Goal: Find specific page/section: Find specific page/section

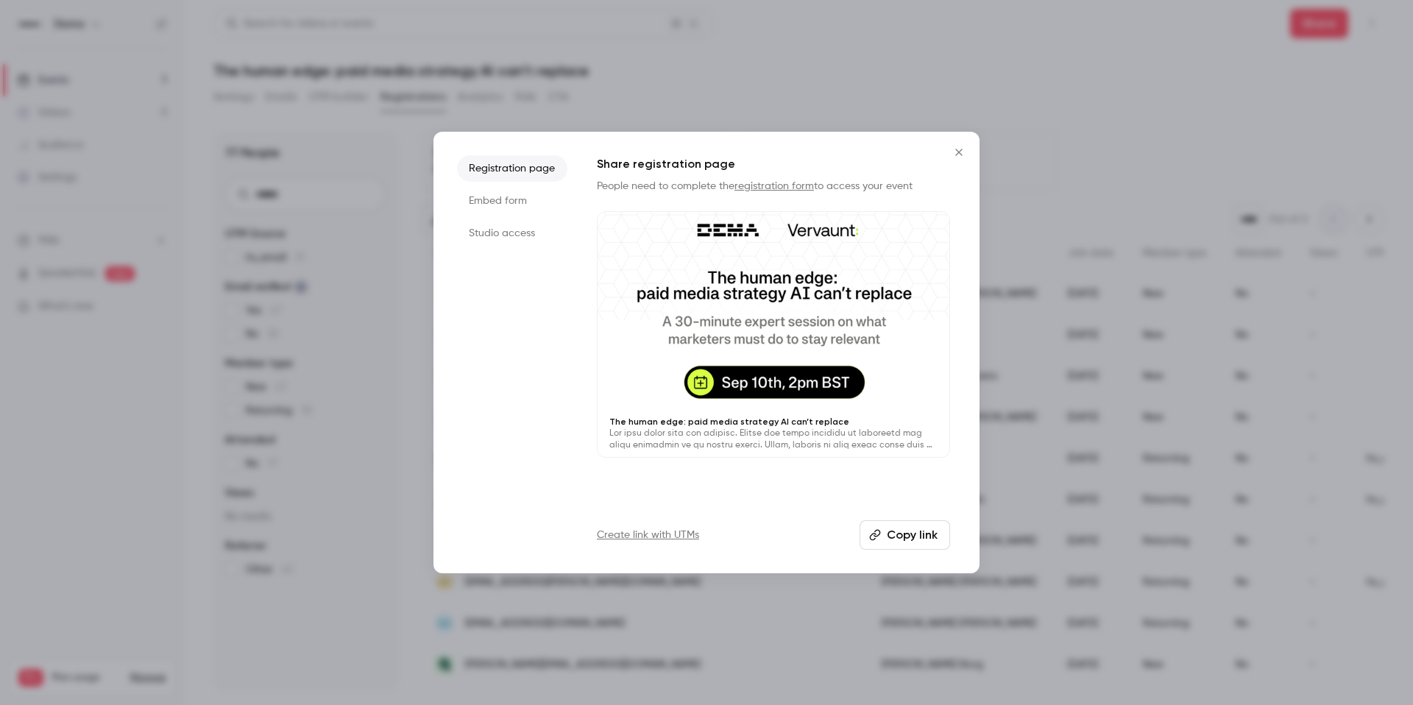
click at [957, 153] on icon "Close" at bounding box center [958, 152] width 7 height 7
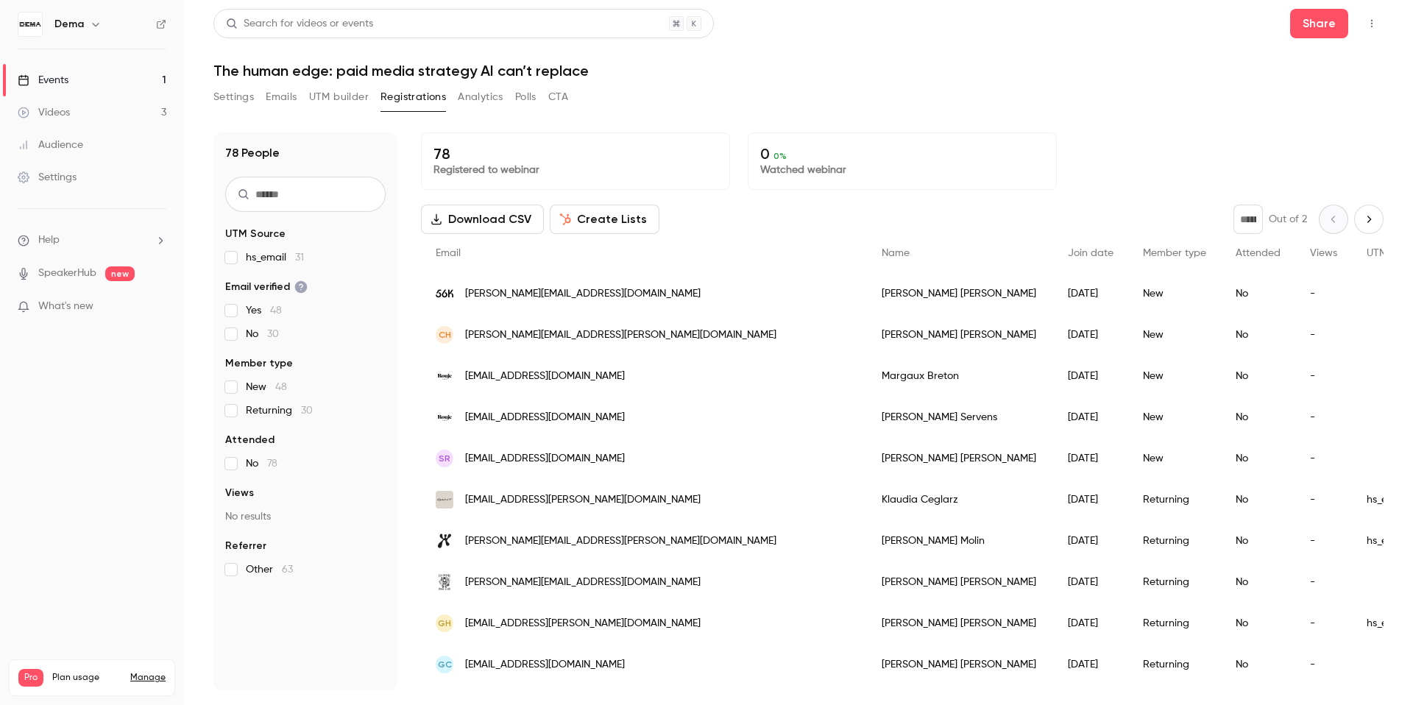
click at [337, 198] on input "text" at bounding box center [305, 194] width 160 height 35
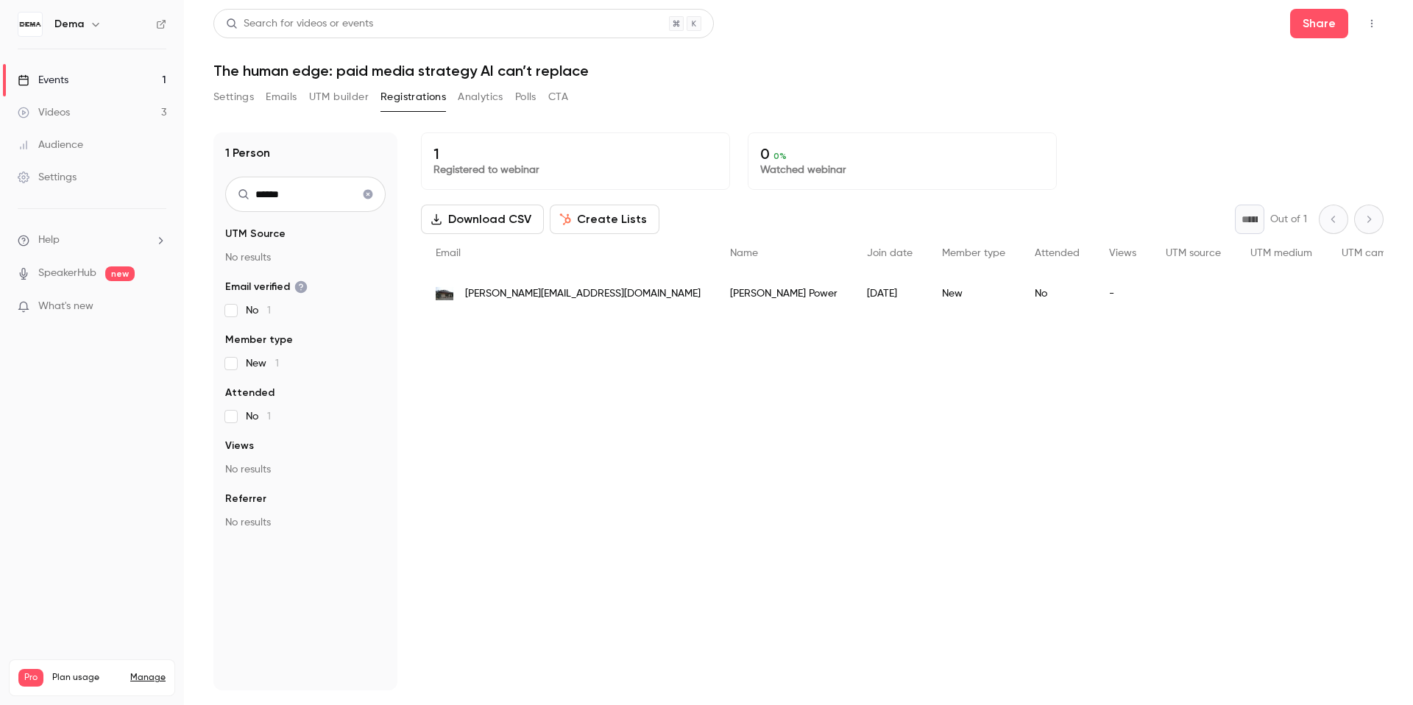
type input "*****"
click at [371, 188] on button "Clear search" at bounding box center [368, 194] width 24 height 24
